Goal: Complete application form: Complete application form

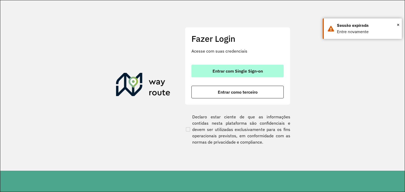
click at [212, 69] on button "Entrar com Single Sign-on" at bounding box center [237, 71] width 92 height 13
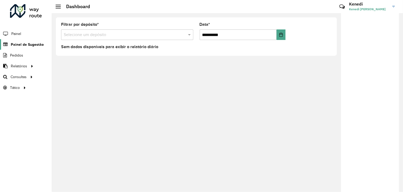
click at [18, 45] on span "Painel de Sugestão" at bounding box center [27, 45] width 33 height 6
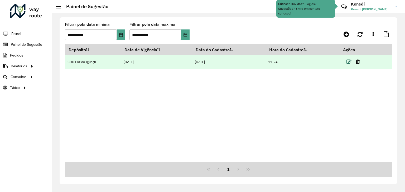
click at [349, 60] on icon at bounding box center [348, 61] width 5 height 5
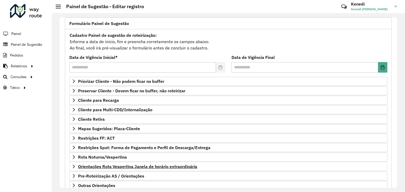
scroll to position [69, 0]
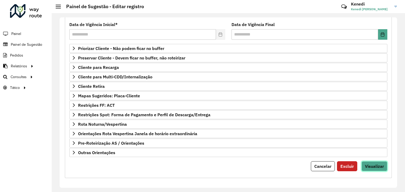
click at [375, 164] on span "Visualizar" at bounding box center [374, 166] width 19 height 5
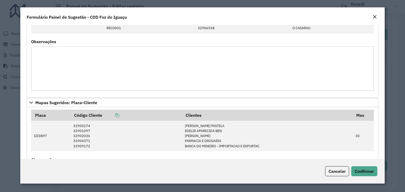
scroll to position [130, 0]
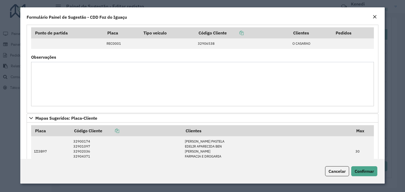
click at [375, 16] on em "Close" at bounding box center [375, 17] width 4 height 4
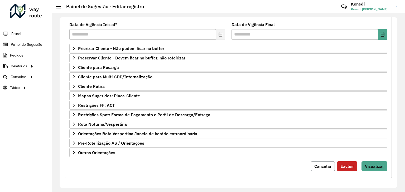
click at [324, 164] on span "Cancelar" at bounding box center [322, 166] width 17 height 5
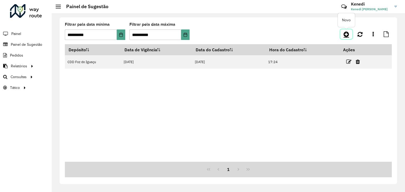
click at [347, 36] on icon at bounding box center [347, 34] width 6 height 6
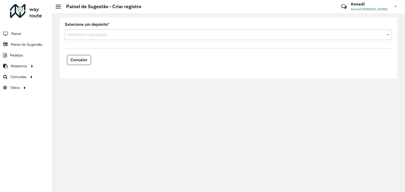
click at [83, 37] on input "text" at bounding box center [222, 35] width 311 height 6
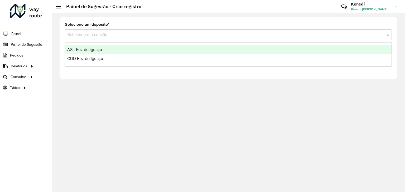
click at [82, 48] on span "AS - Foz do Iguaçu" at bounding box center [84, 49] width 35 height 4
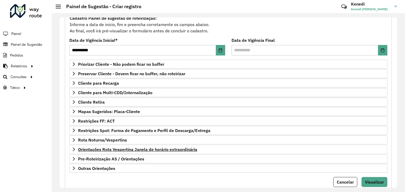
scroll to position [69, 0]
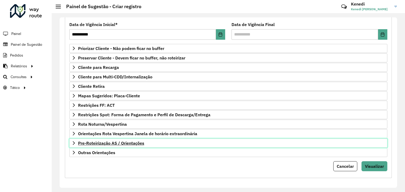
click at [73, 142] on icon at bounding box center [74, 144] width 2 height 4
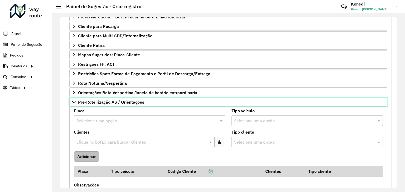
scroll to position [121, 0]
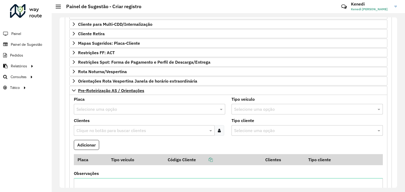
click at [93, 111] on div "Selecione uma opção" at bounding box center [149, 109] width 151 height 11
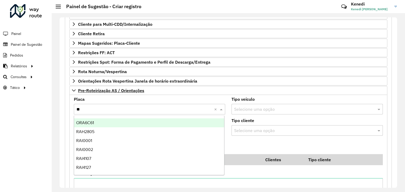
type input "***"
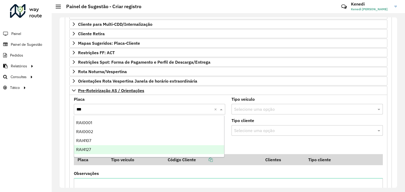
click at [112, 153] on div "RAI4127" at bounding box center [149, 150] width 150 height 9
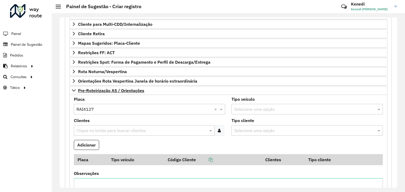
click at [103, 131] on input "text" at bounding box center [141, 131] width 133 height 6
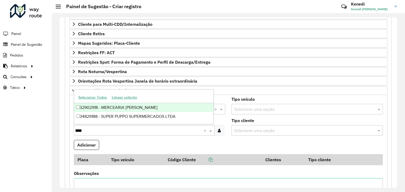
type input "*****"
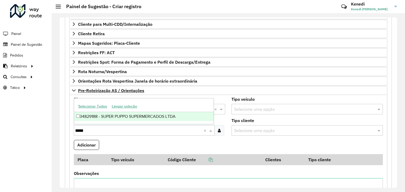
click at [109, 116] on div "34829188 - SUPER PUPPO SUPERMERCADOS LTDA" at bounding box center [144, 116] width 140 height 9
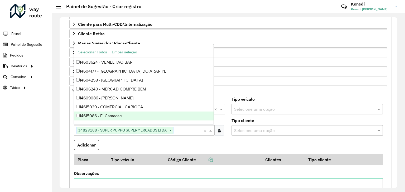
click at [181, 145] on formly-field "Adicionar" at bounding box center [228, 147] width 315 height 14
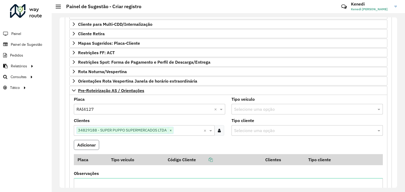
click at [88, 143] on button "Adicionar" at bounding box center [86, 145] width 25 height 10
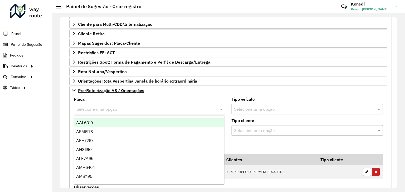
click at [95, 107] on input "text" at bounding box center [144, 110] width 136 height 6
type input "***"
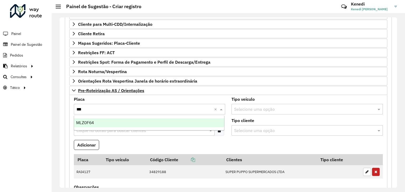
click at [93, 117] on ng-dropdown-panel "MLZ0F64" at bounding box center [149, 123] width 151 height 15
click at [91, 123] on span "MLZ0F64" at bounding box center [85, 123] width 18 height 4
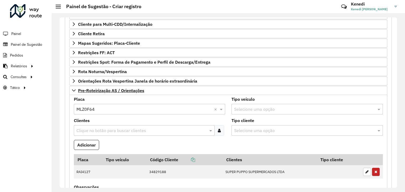
click at [91, 128] on input "text" at bounding box center [141, 131] width 133 height 6
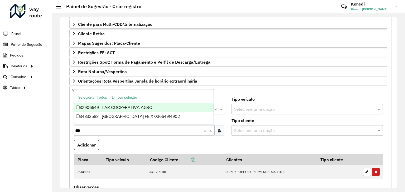
type input "****"
click at [110, 108] on div "32906649 - LAR COOPERATIVA AGRO" at bounding box center [144, 107] width 140 height 9
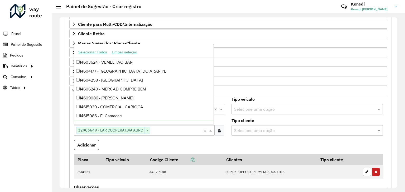
click at [119, 150] on formly-field "Adicionar" at bounding box center [228, 147] width 315 height 14
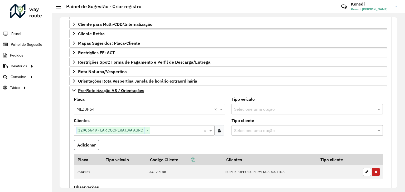
click at [86, 146] on button "Adicionar" at bounding box center [86, 145] width 25 height 10
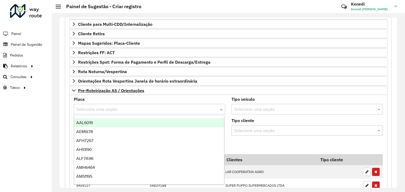
click at [82, 107] on input "text" at bounding box center [144, 110] width 136 height 6
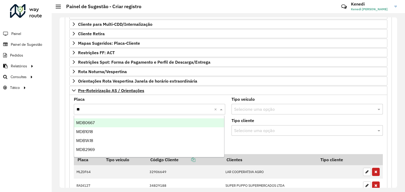
type input "***"
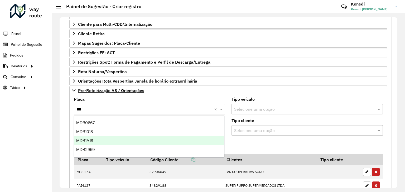
click at [83, 140] on span "MDB1A18" at bounding box center [84, 141] width 17 height 4
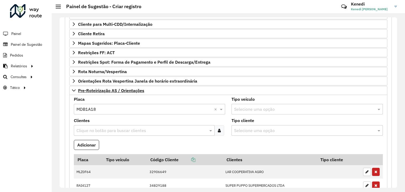
click at [90, 126] on div "Clique no botão para buscar clientes" at bounding box center [144, 131] width 141 height 11
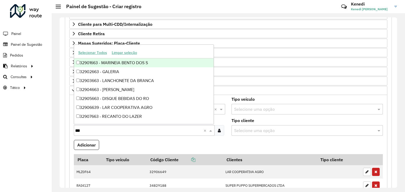
type input "****"
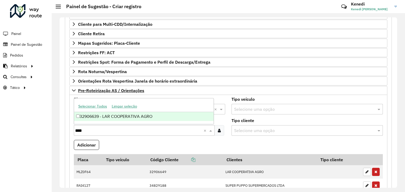
click at [94, 118] on div "32906639 - LAR COOPERATIVA AGRO" at bounding box center [144, 116] width 140 height 9
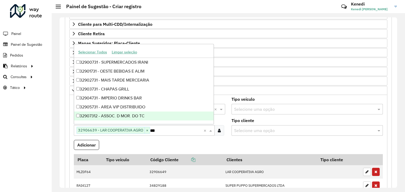
type input "****"
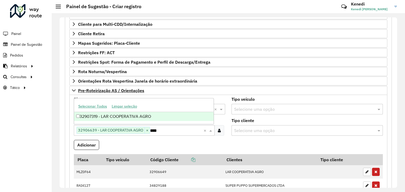
click at [94, 118] on div "32907319 - LAR COOPERATIVA AGRO" at bounding box center [144, 116] width 140 height 9
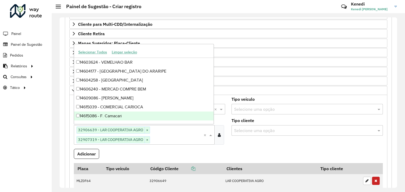
click at [108, 157] on formly-field "Adicionar" at bounding box center [228, 156] width 315 height 14
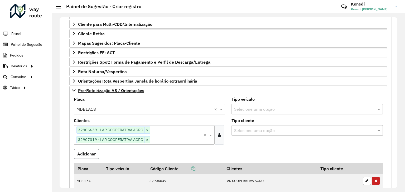
click at [91, 153] on button "Adicionar" at bounding box center [86, 154] width 25 height 10
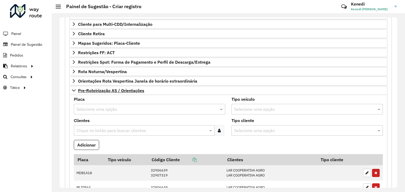
click at [97, 110] on input "text" at bounding box center [144, 110] width 136 height 6
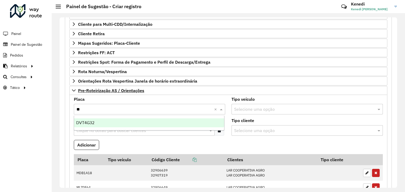
type input "***"
click at [85, 125] on span "DVT4G32" at bounding box center [85, 123] width 18 height 4
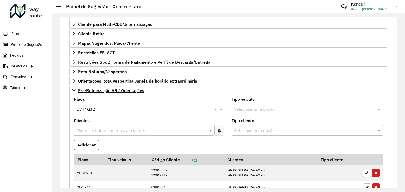
click at [85, 130] on input "text" at bounding box center [141, 131] width 133 height 6
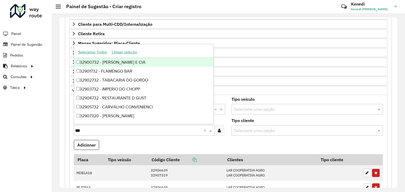
type input "****"
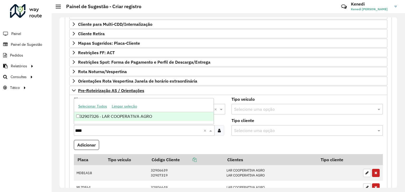
click at [91, 119] on div "32907326 - LAR COOPERATIVA AGRO" at bounding box center [144, 116] width 140 height 9
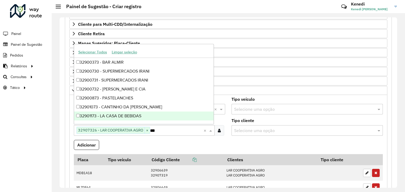
type input "****"
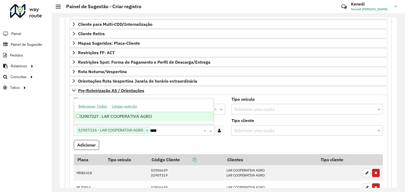
click at [91, 119] on div "32907327 - LAR COOPERATIVA AGRO" at bounding box center [144, 116] width 140 height 9
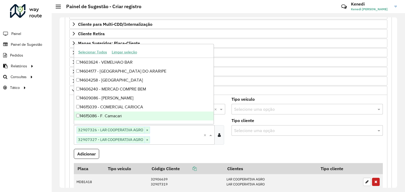
click at [127, 153] on formly-field "Adicionar" at bounding box center [228, 156] width 315 height 14
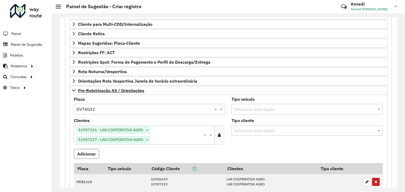
click at [89, 154] on button "Adicionar" at bounding box center [86, 154] width 25 height 10
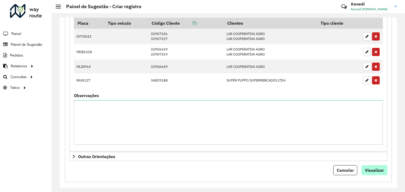
scroll to position [262, 0]
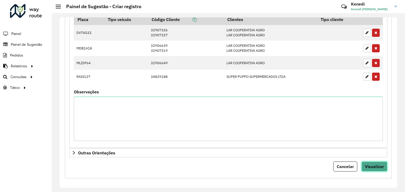
click at [373, 166] on span "Visualizar" at bounding box center [374, 166] width 19 height 5
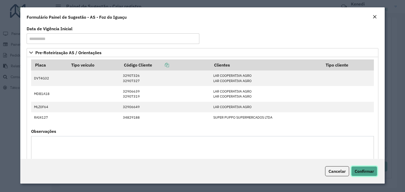
click at [369, 169] on span "Confirmar" at bounding box center [364, 171] width 19 height 5
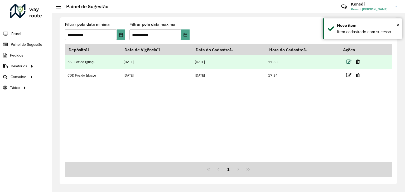
click at [349, 62] on icon at bounding box center [348, 61] width 5 height 5
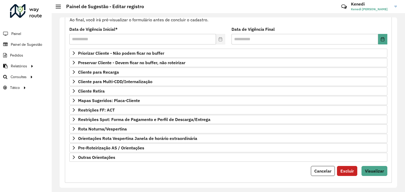
scroll to position [69, 0]
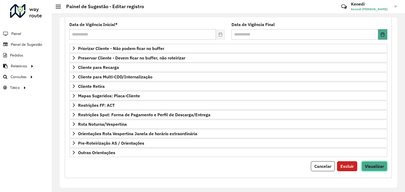
click at [374, 164] on span "Visualizar" at bounding box center [374, 166] width 19 height 5
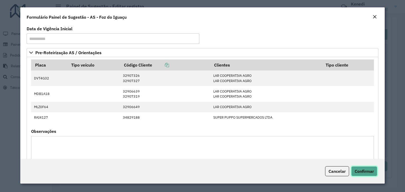
click at [363, 169] on span "Confirmar" at bounding box center [364, 171] width 19 height 5
